Goal: Find contact information: Find contact information

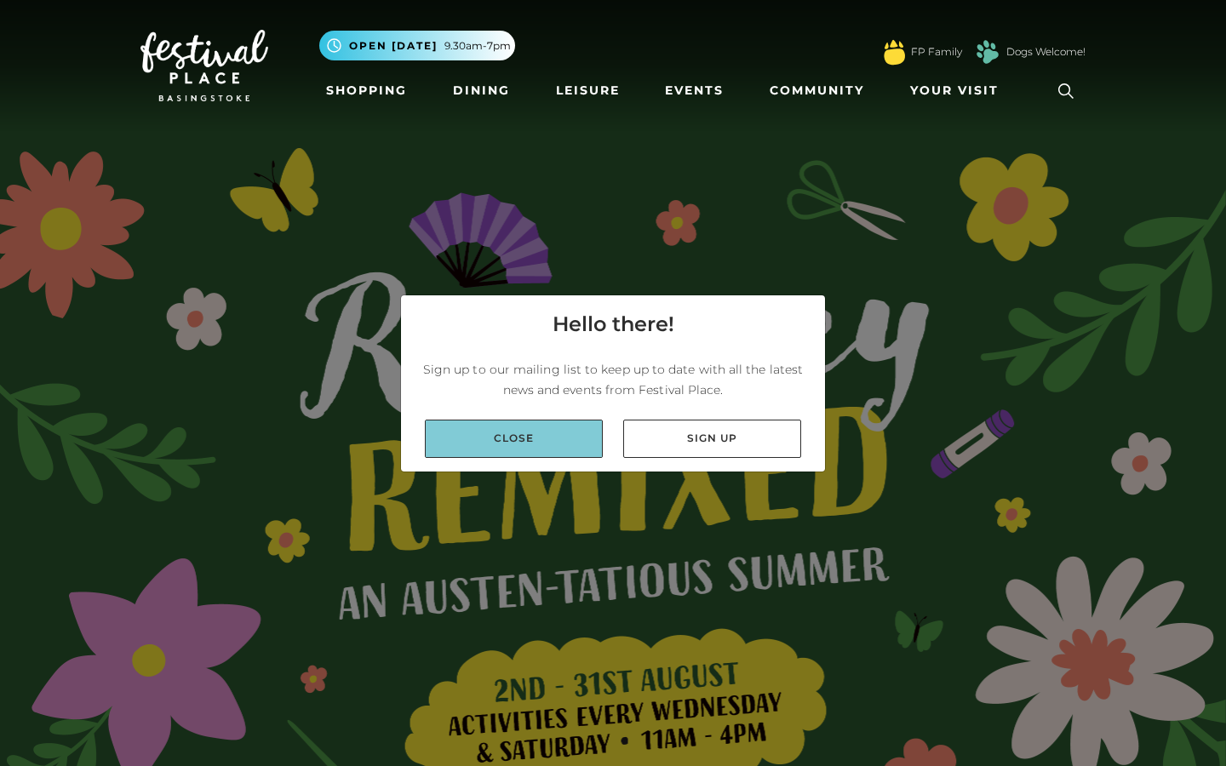
click at [557, 446] on link "Close" at bounding box center [514, 439] width 178 height 38
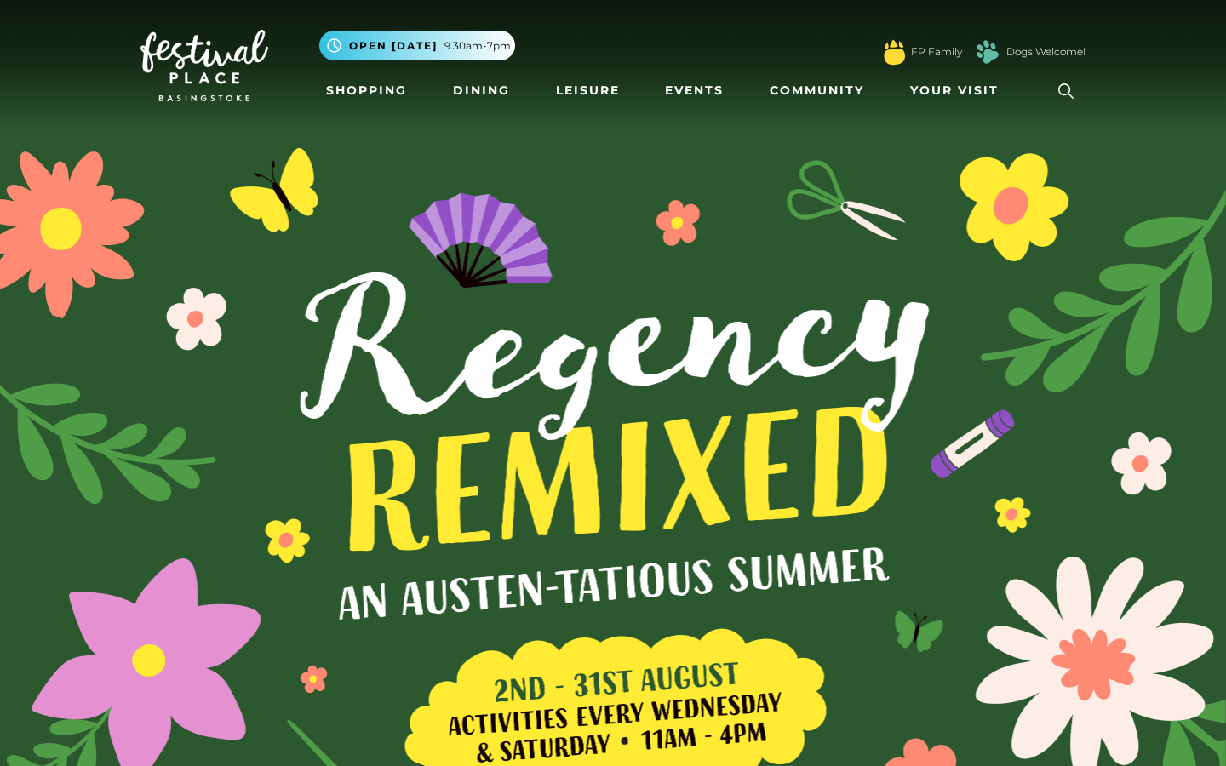
click at [256, 70] on img at bounding box center [204, 65] width 128 height 71
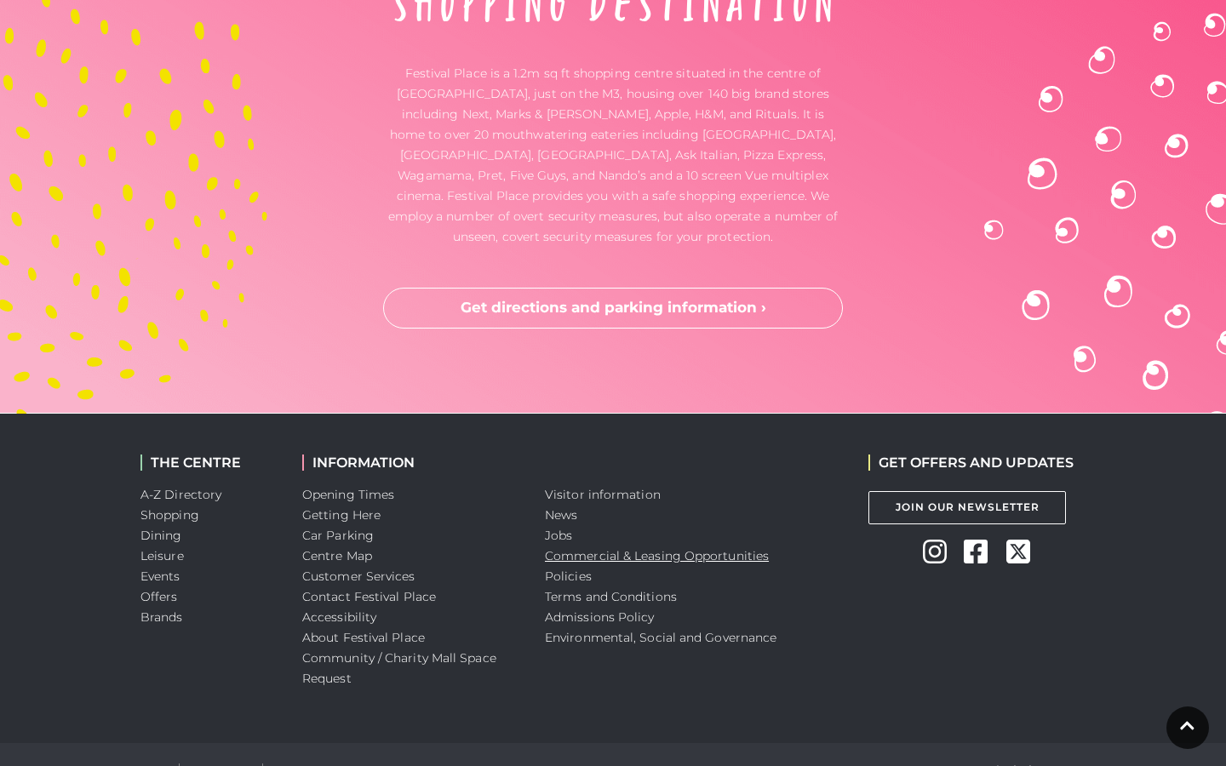
scroll to position [4982, 0]
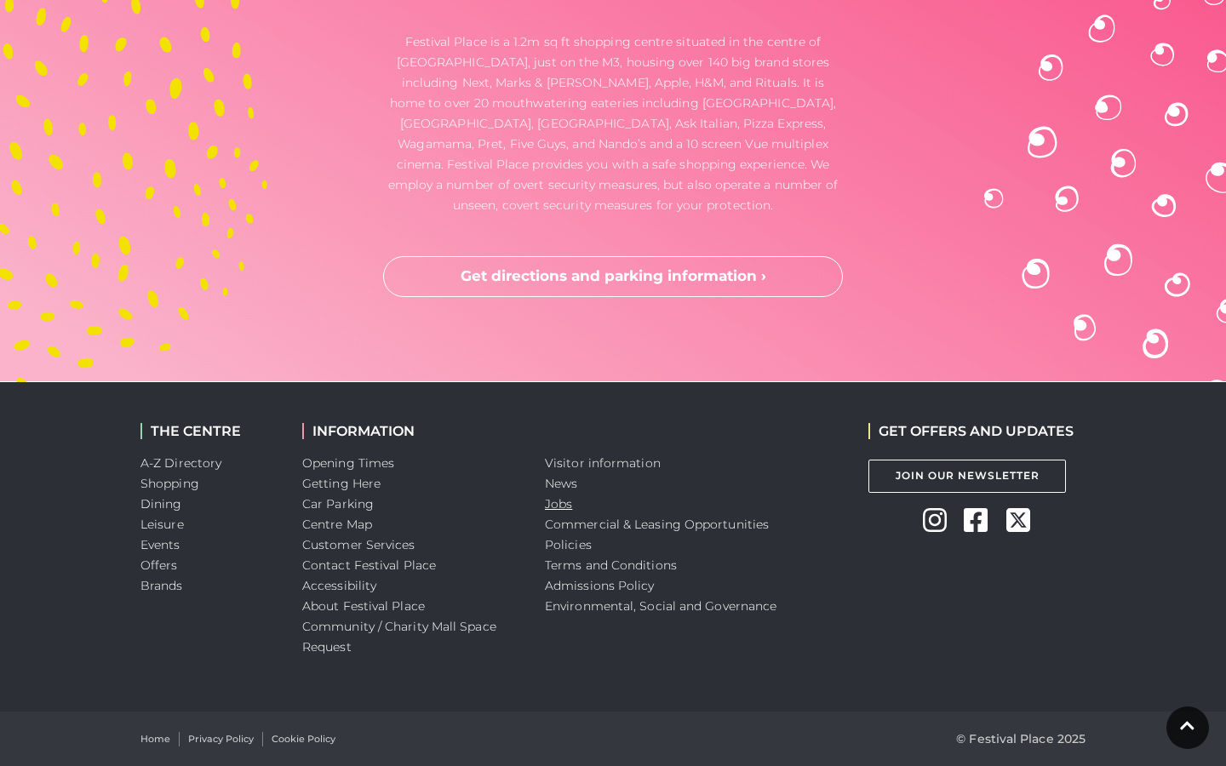
click at [566, 506] on link "Jobs" at bounding box center [558, 503] width 27 height 15
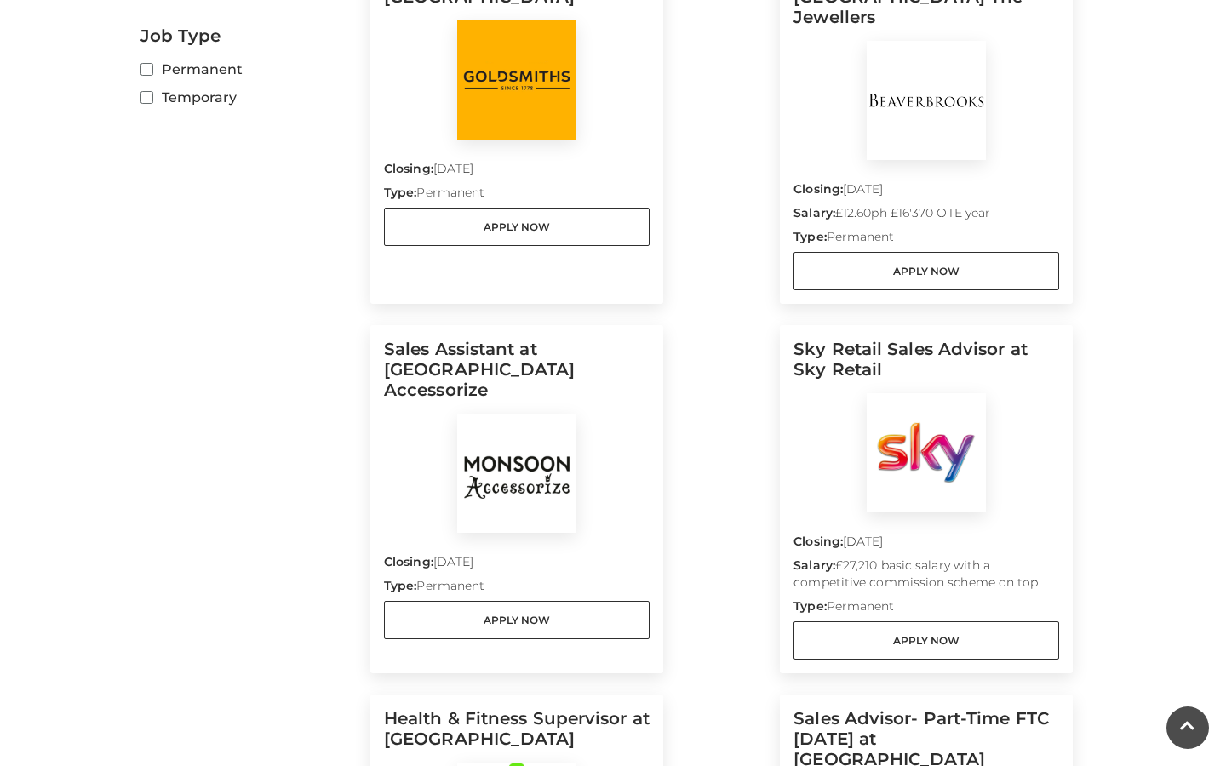
scroll to position [1004, 0]
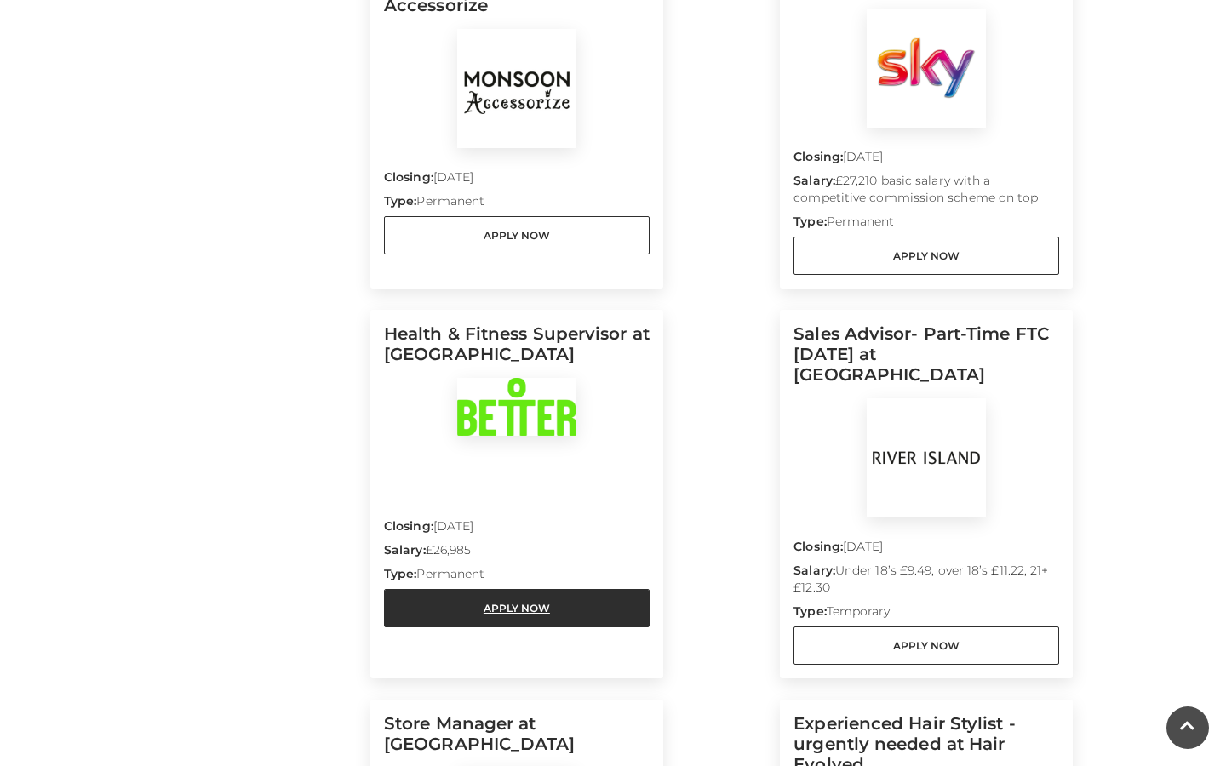
click at [507, 595] on link "Apply Now" at bounding box center [517, 608] width 266 height 38
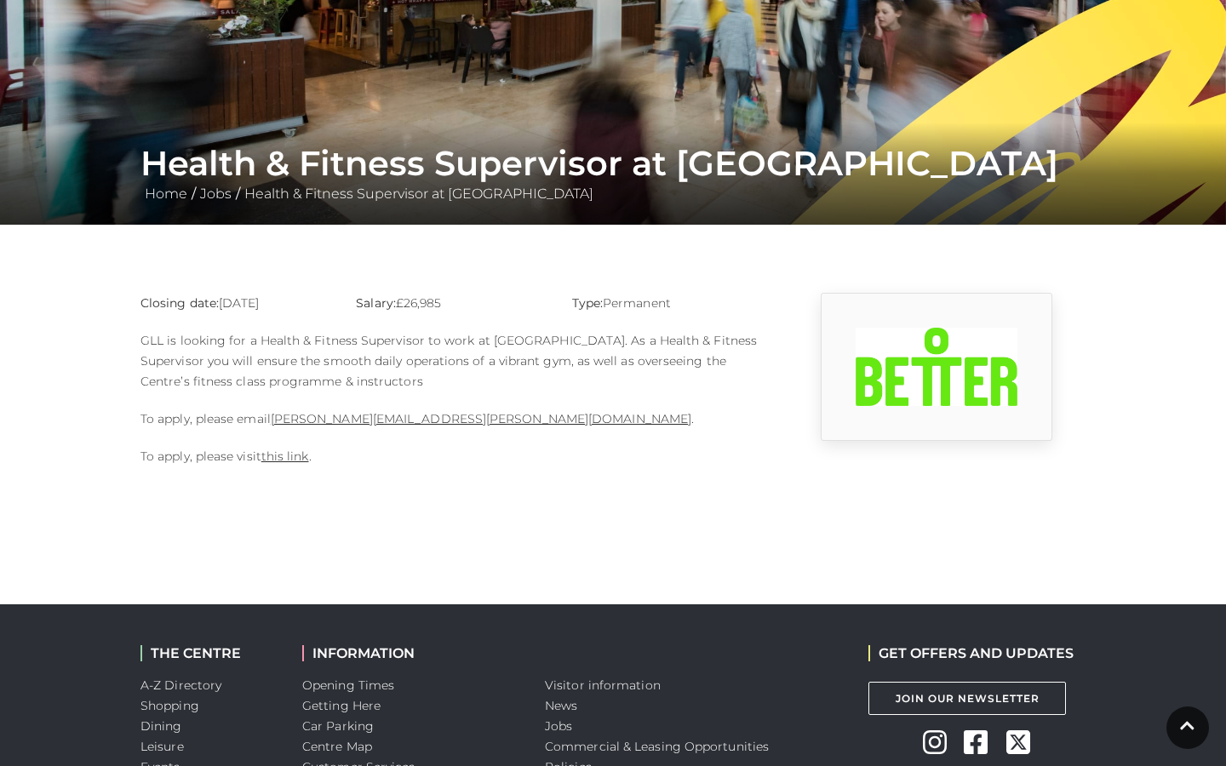
scroll to position [353, 0]
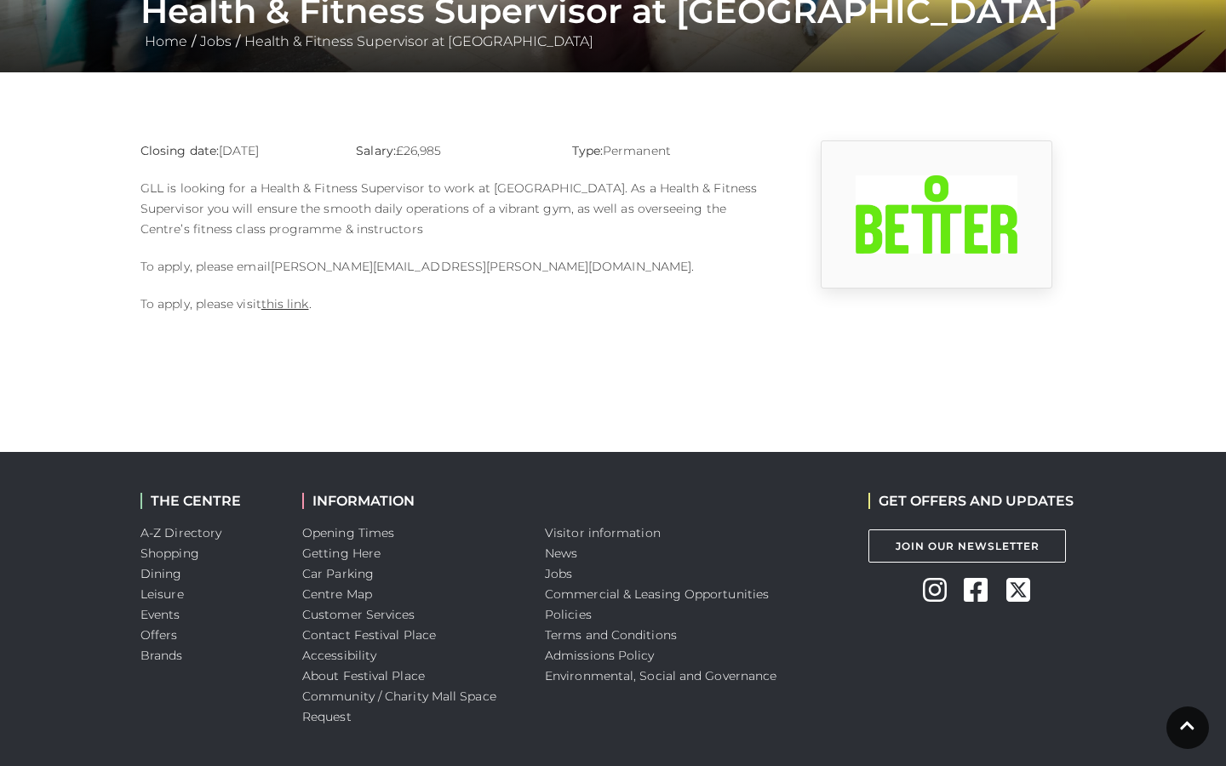
drag, startPoint x: 393, startPoint y: 259, endPoint x: 273, endPoint y: 263, distance: 120.1
click at [273, 263] on p "To apply, please email [PERSON_NAME][EMAIL_ADDRESS][PERSON_NAME][DOMAIN_NAME] ." at bounding box center [450, 266] width 621 height 20
copy p "[PERSON_NAME][EMAIL_ADDRESS][PERSON_NAME][DOMAIN_NAME] ."
click at [288, 307] on link "this link" at bounding box center [285, 303] width 48 height 15
